Goal: Information Seeking & Learning: Learn about a topic

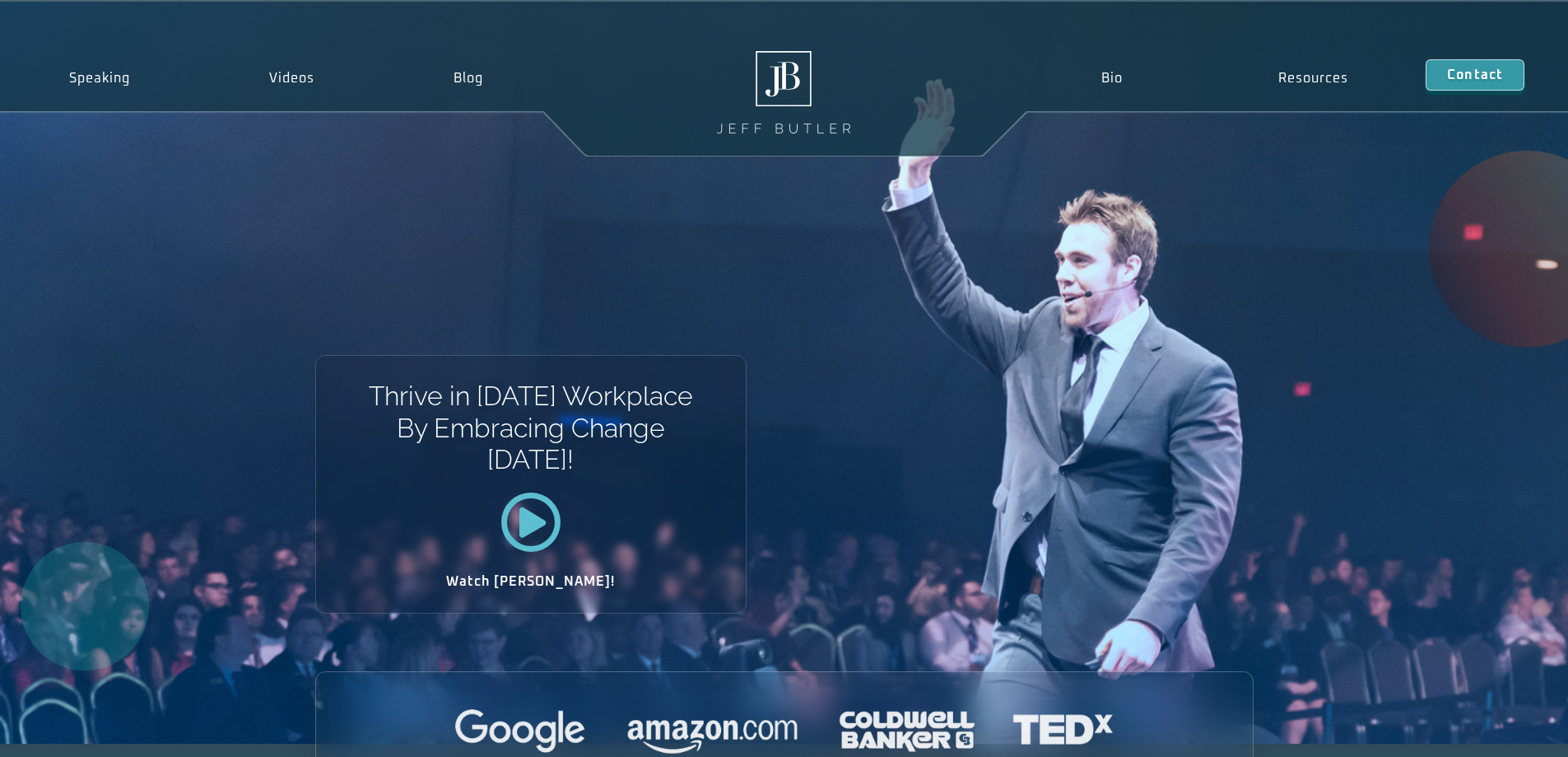
scroll to position [82, 0]
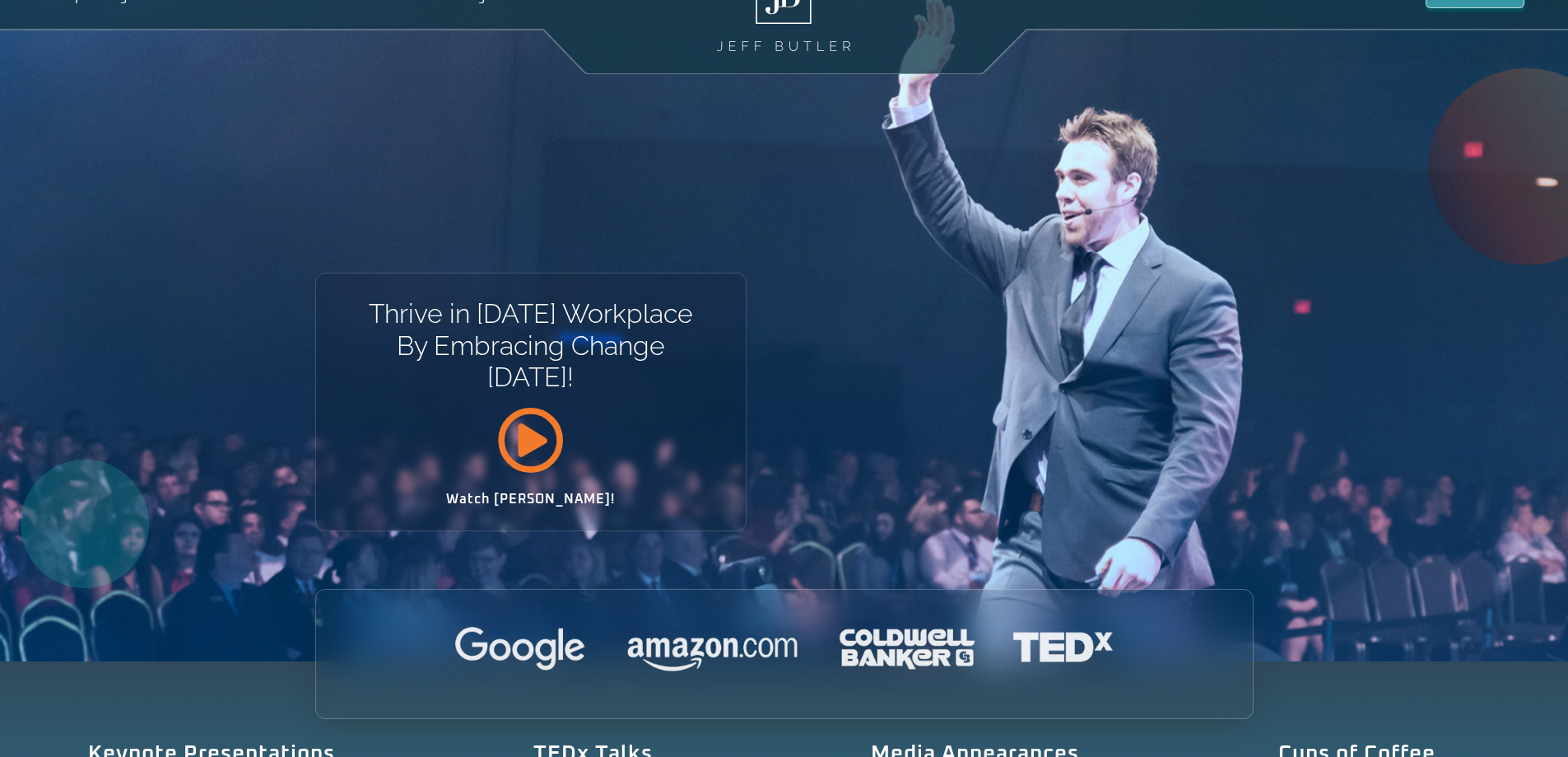
click at [540, 452] on icon at bounding box center [530, 440] width 67 height 67
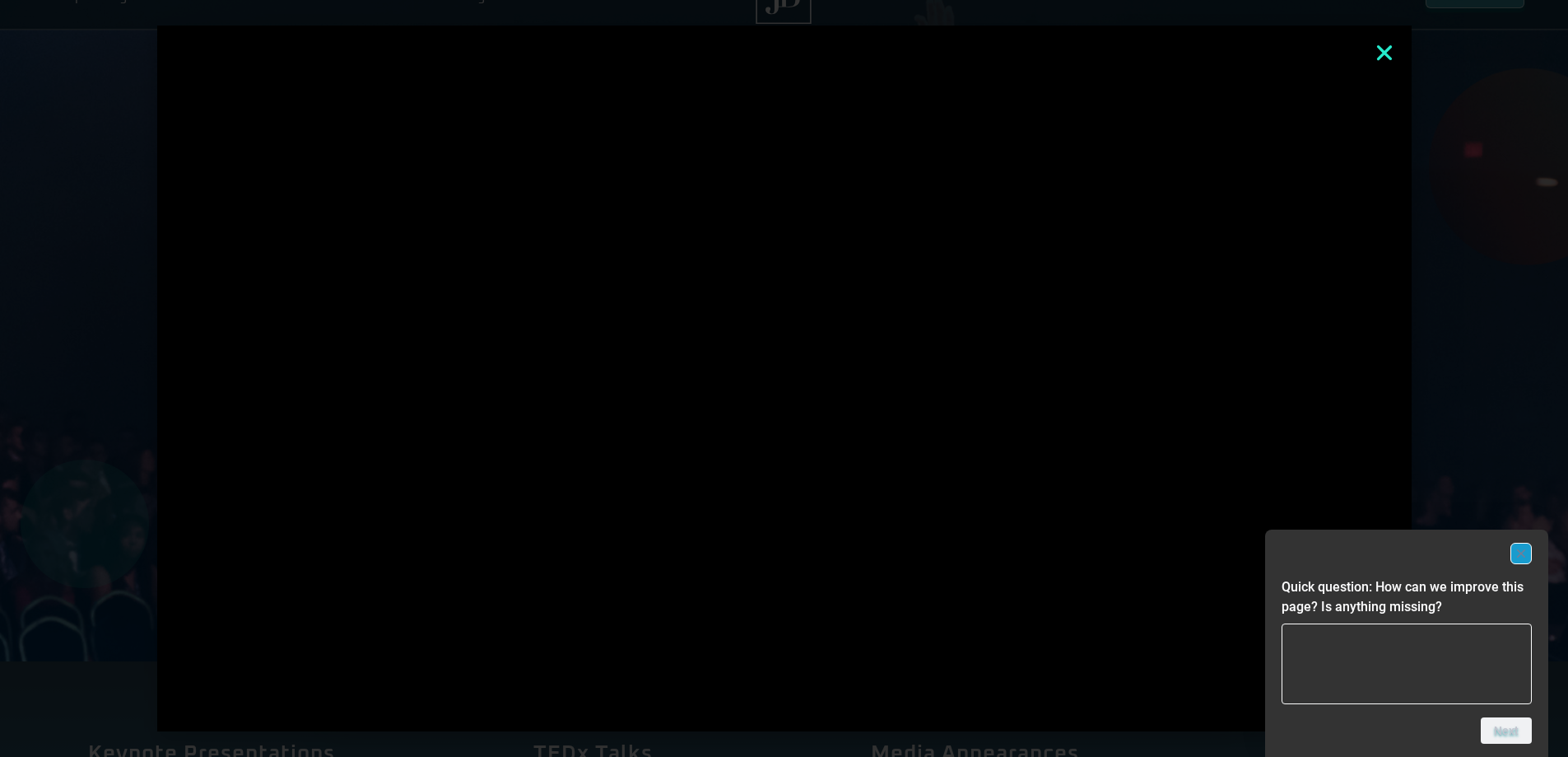
click at [1524, 549] on rect "Hide survey" at bounding box center [1522, 553] width 19 height 19
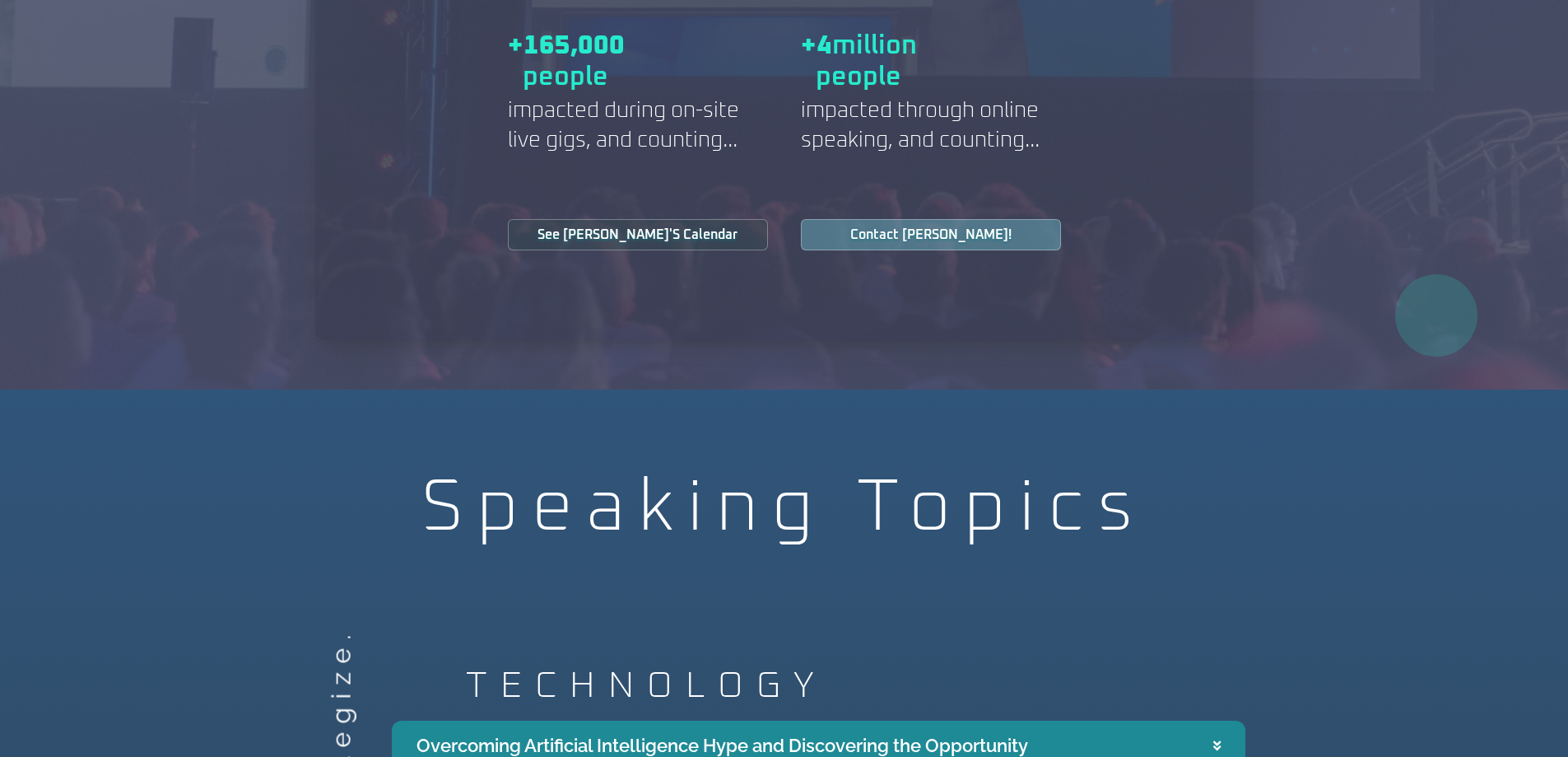
scroll to position [2470, 0]
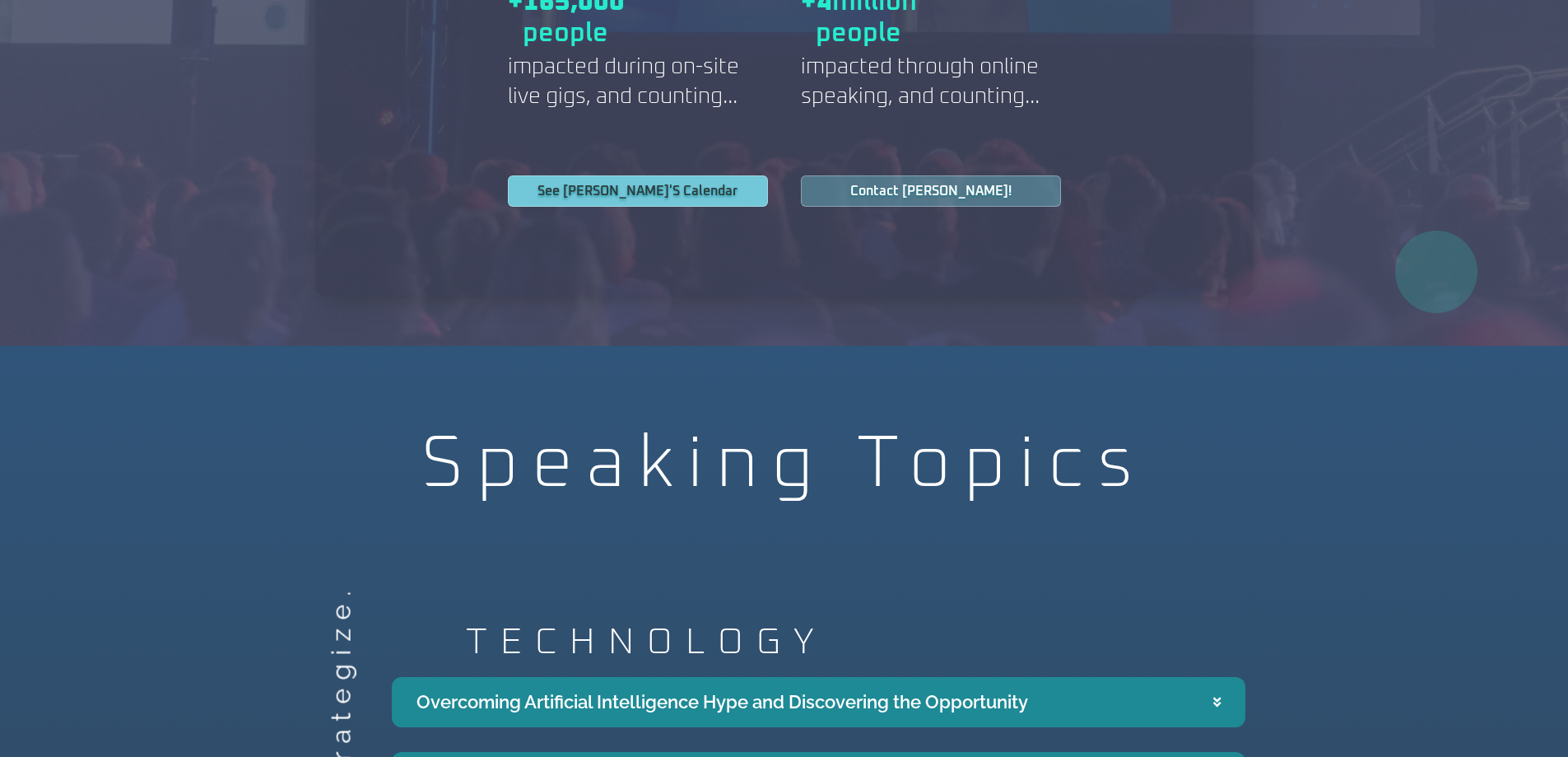
click at [731, 179] on link "See [PERSON_NAME]'s Calendar" at bounding box center [637, 190] width 260 height 31
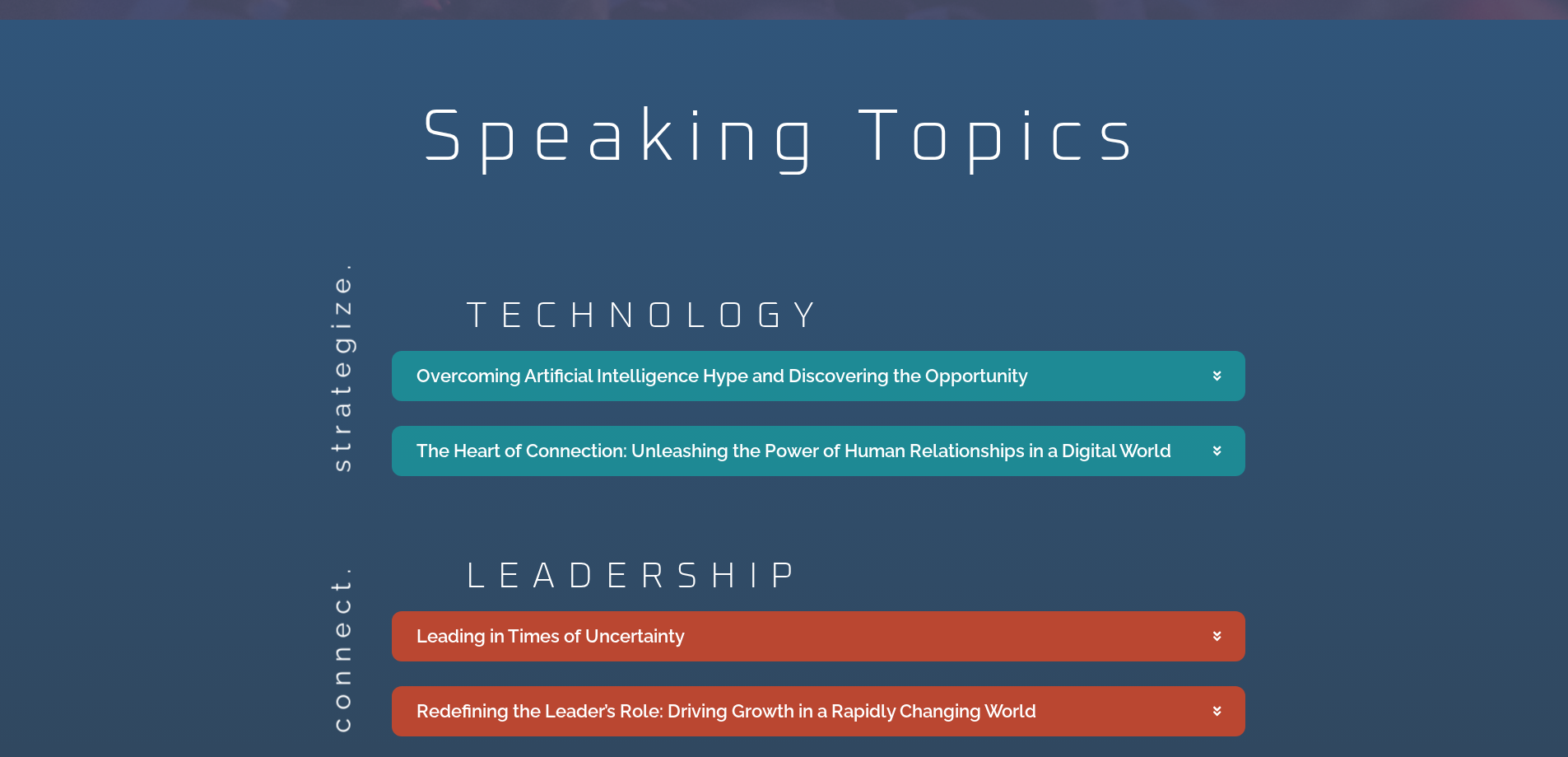
scroll to position [2798, 0]
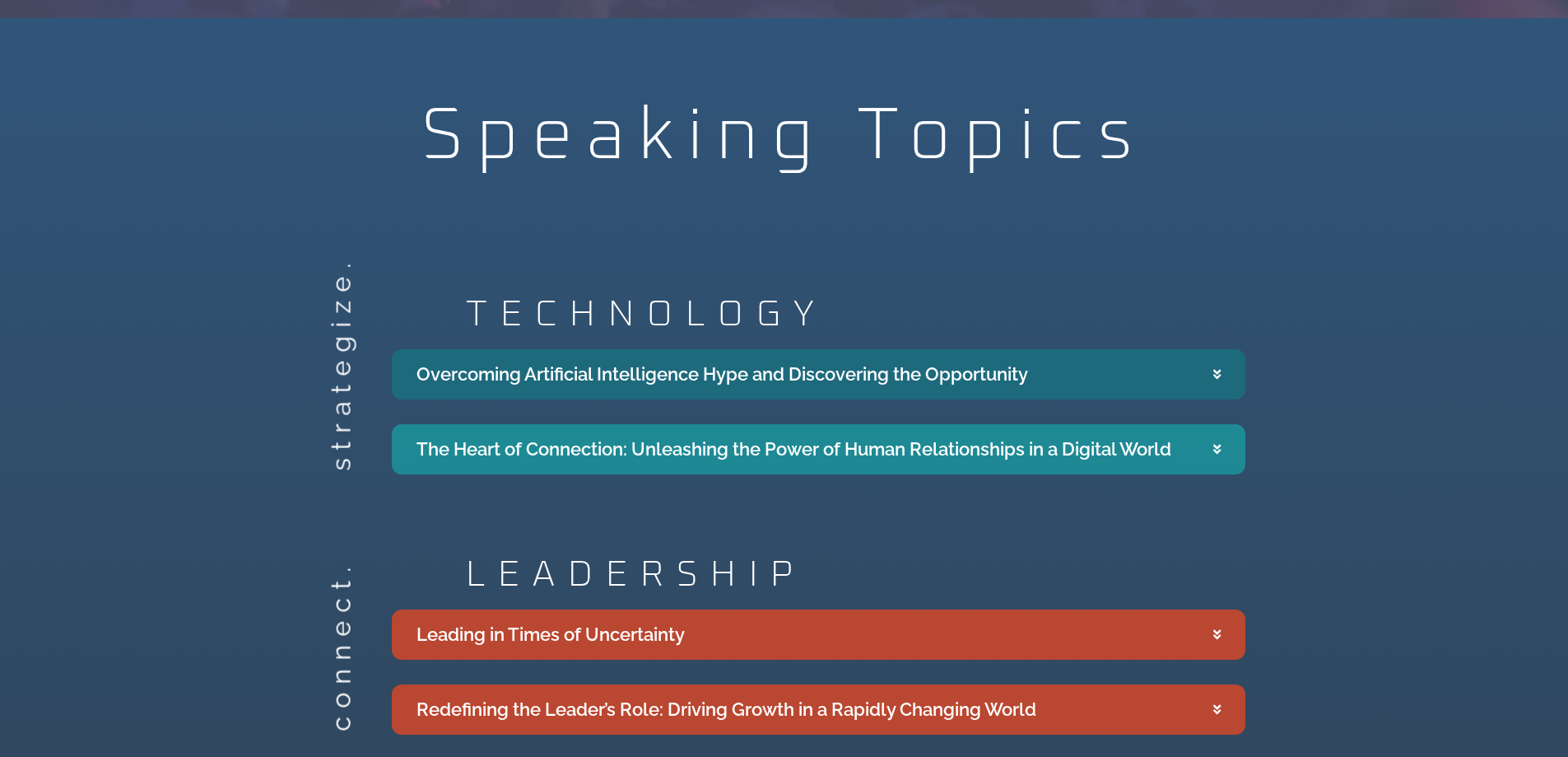
click at [735, 367] on div "Overcoming Artificial Intelligence Hype and Discovering the Opportunity" at bounding box center [722, 374] width 612 height 27
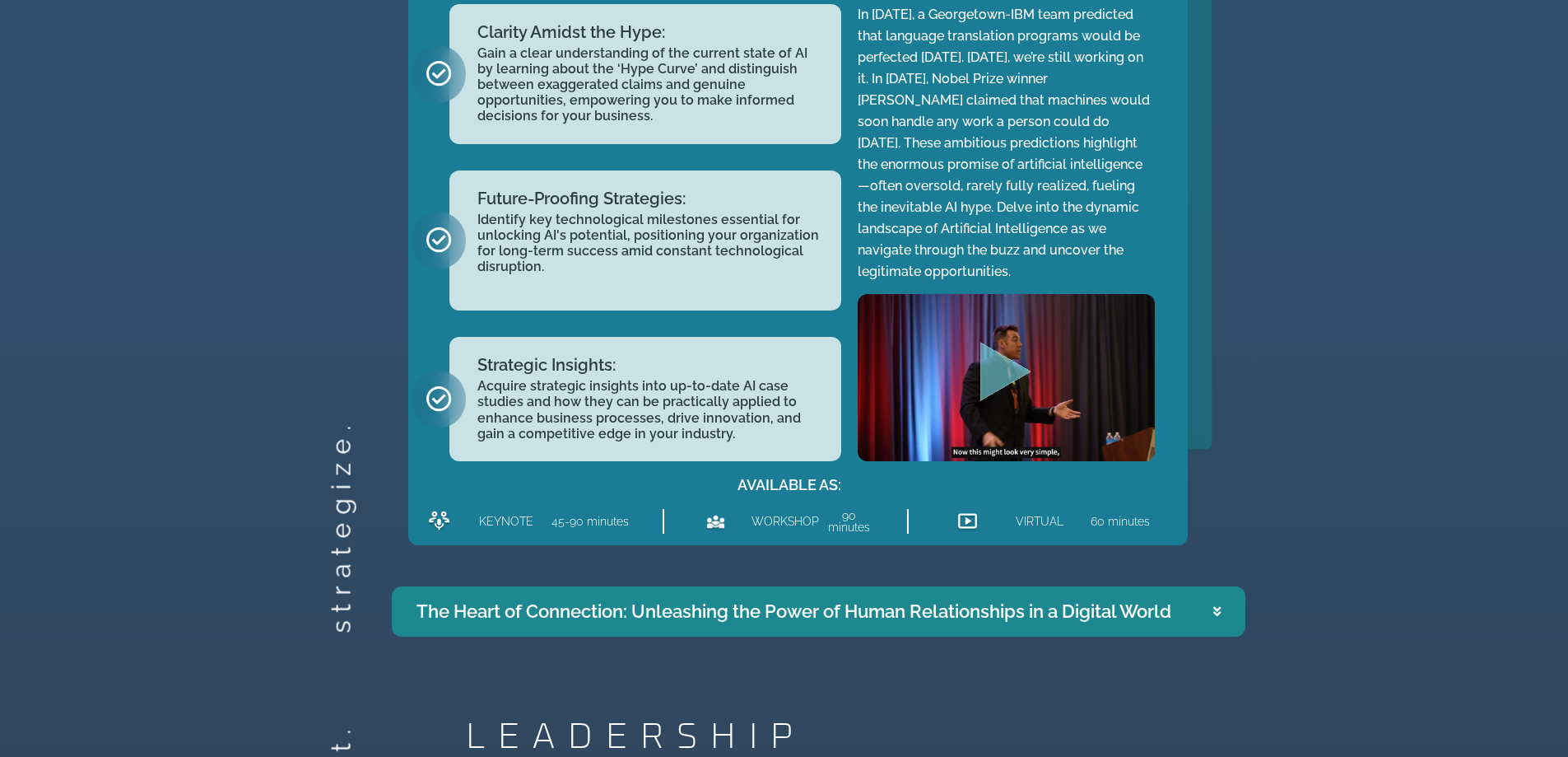
scroll to position [3292, 0]
click at [991, 354] on icon "Play Video" at bounding box center [1005, 370] width 51 height 59
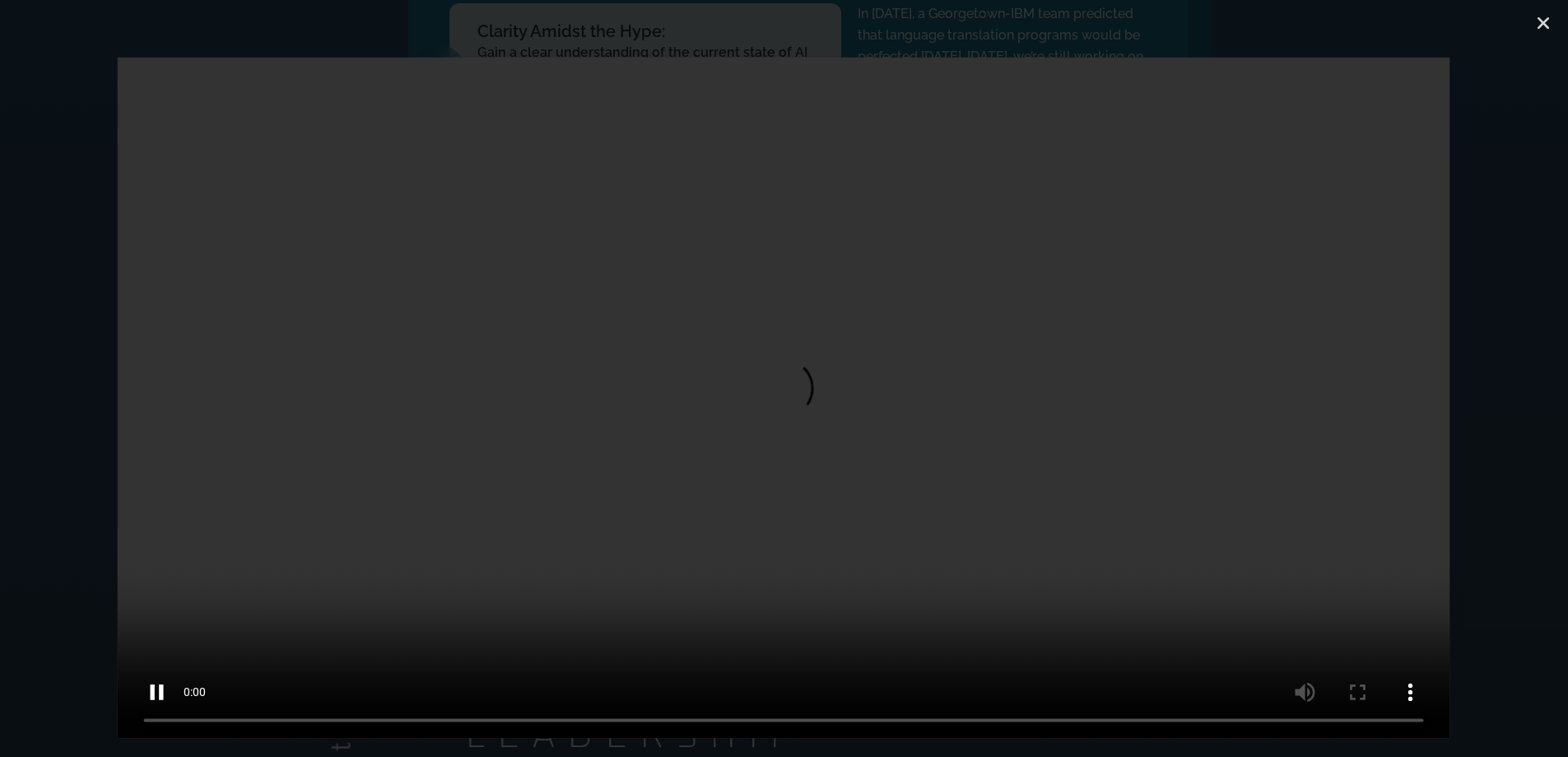
click at [1402, 517] on video at bounding box center [784, 397] width 1333 height 681
click at [1346, 513] on video at bounding box center [784, 397] width 1333 height 681
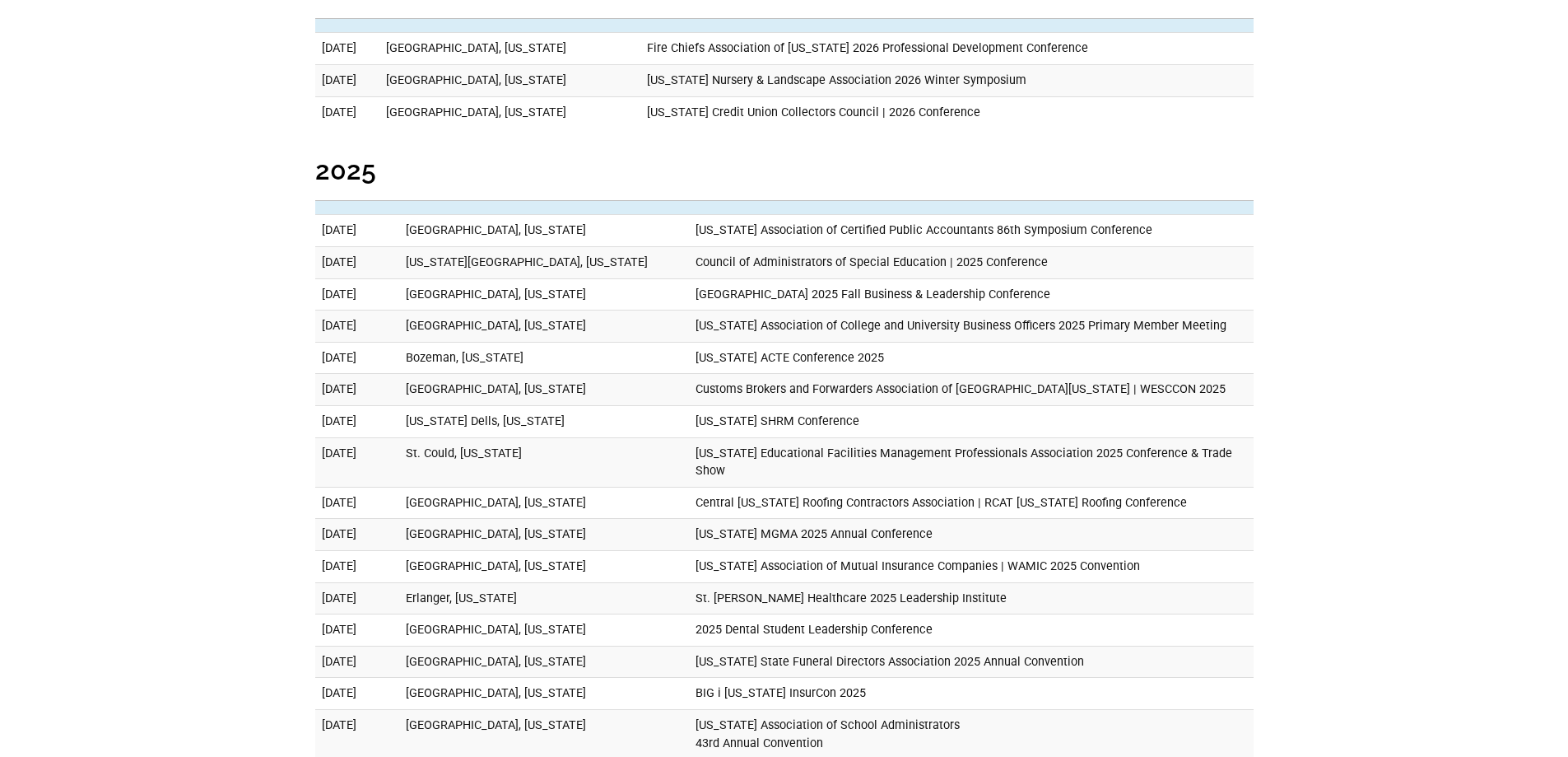
scroll to position [412, 0]
